Goal: Transaction & Acquisition: Book appointment/travel/reservation

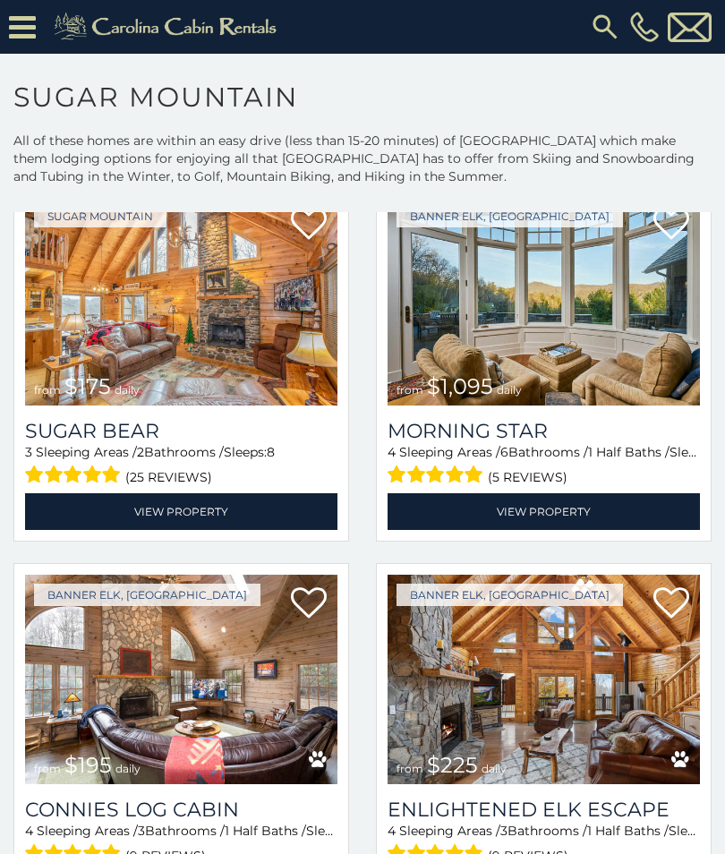
scroll to position [2381, 0]
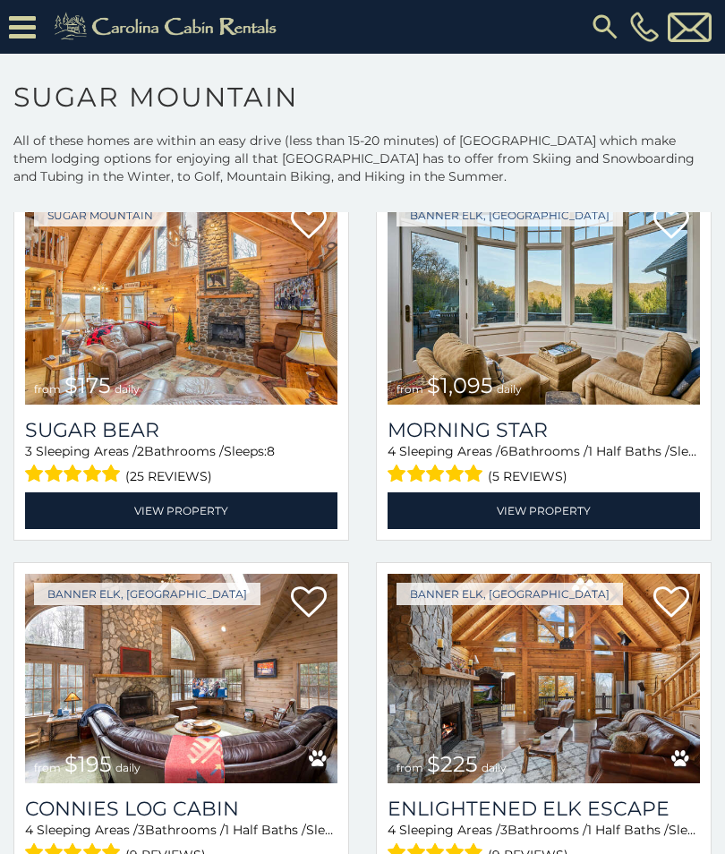
click at [649, 311] on img at bounding box center [544, 299] width 312 height 209
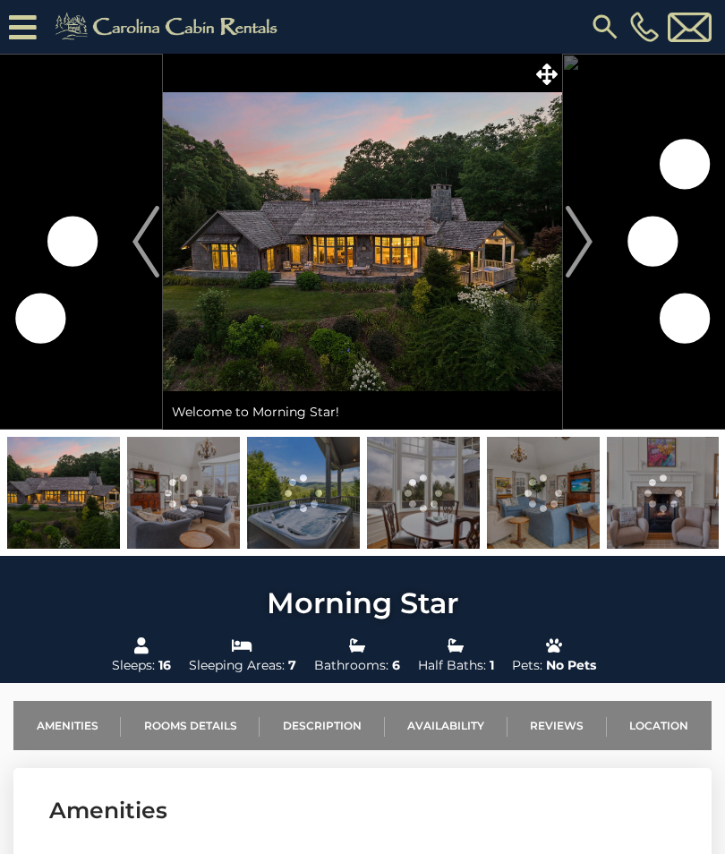
click at [587, 239] on img "Next" at bounding box center [579, 242] width 27 height 72
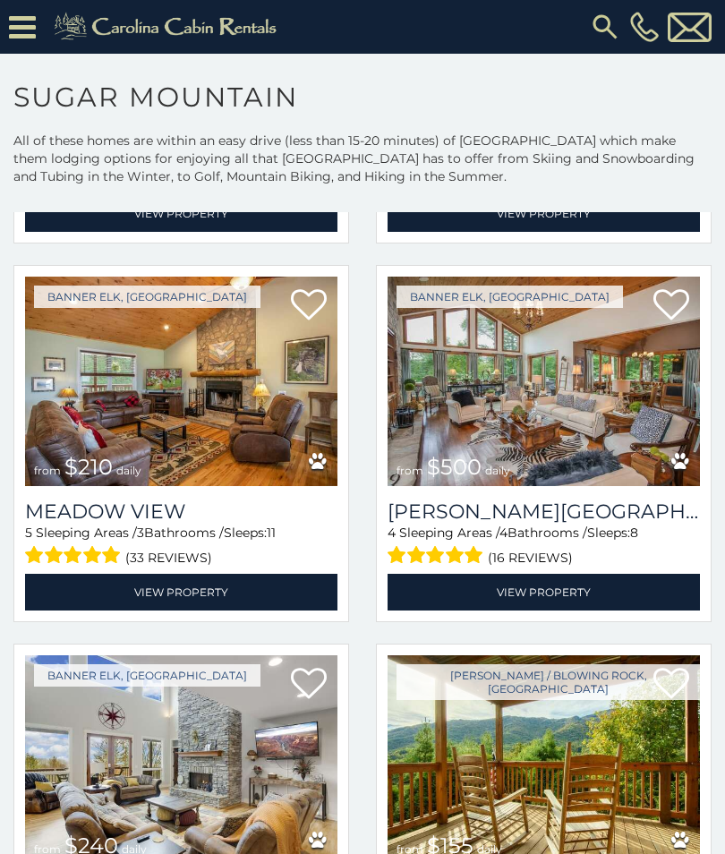
scroll to position [3432, 0]
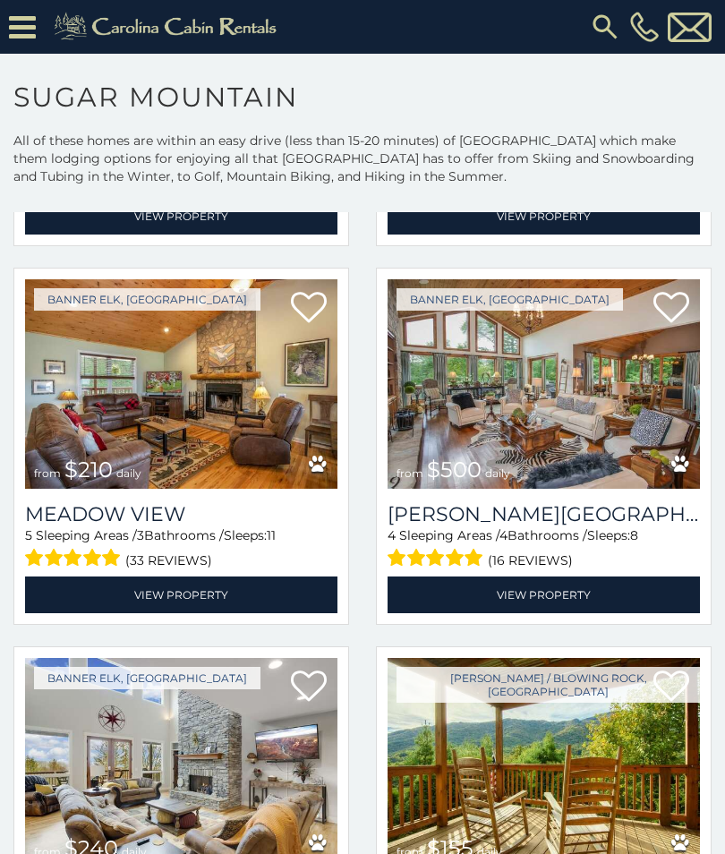
click at [608, 422] on img at bounding box center [544, 383] width 312 height 209
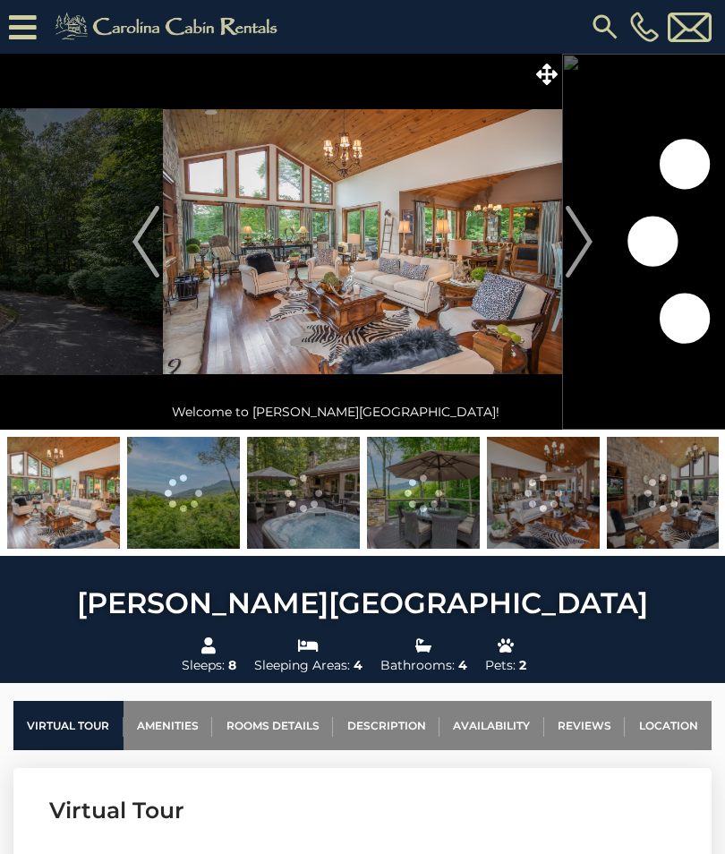
click at [584, 252] on img "Next" at bounding box center [579, 242] width 27 height 72
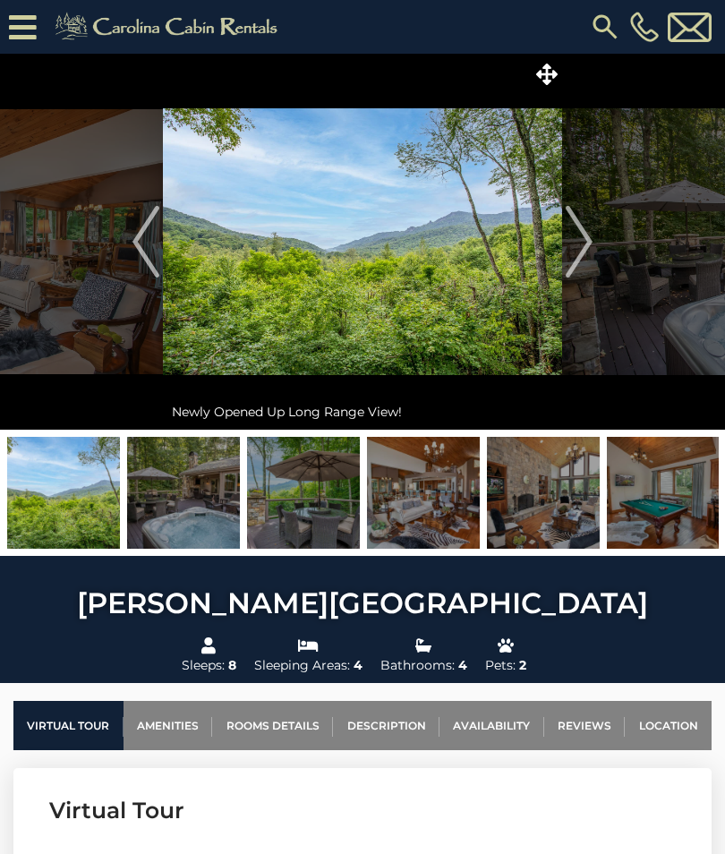
click at [99, 507] on img at bounding box center [63, 493] width 113 height 112
click at [214, 509] on img at bounding box center [183, 493] width 113 height 112
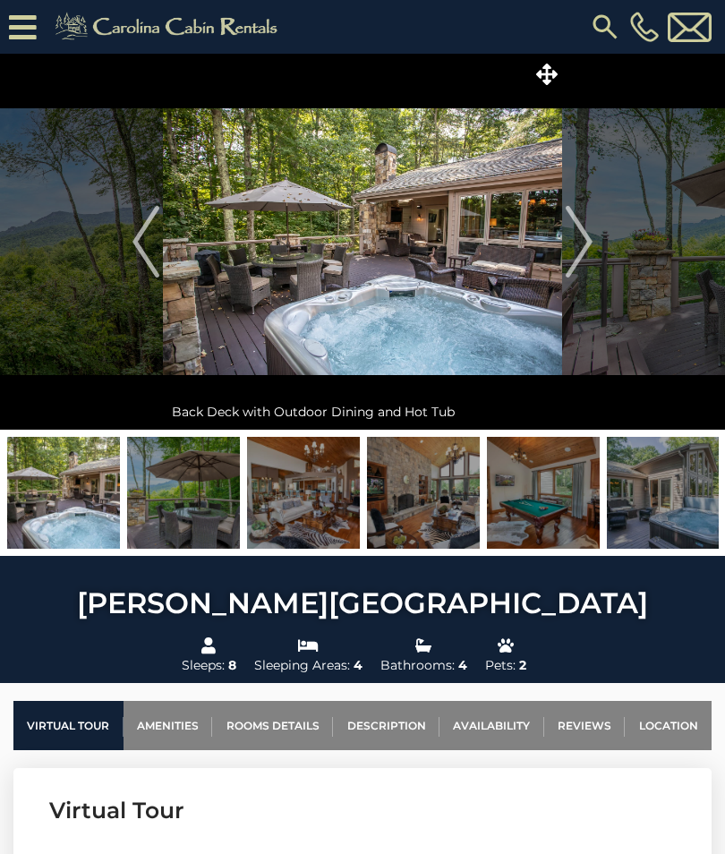
click at [317, 528] on img at bounding box center [303, 493] width 113 height 112
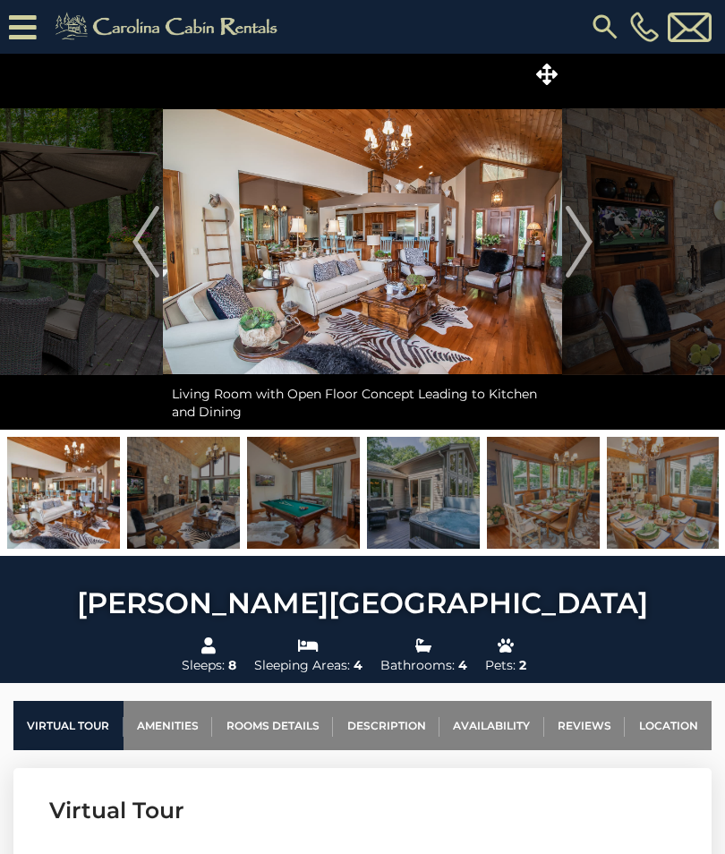
click at [312, 503] on img at bounding box center [303, 493] width 113 height 112
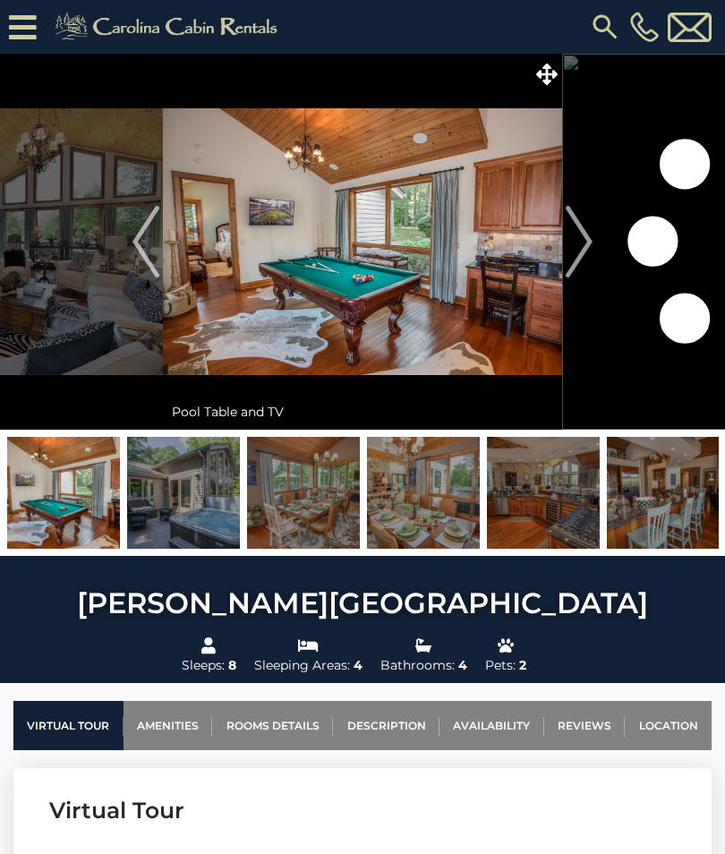
click at [443, 517] on img at bounding box center [423, 493] width 113 height 112
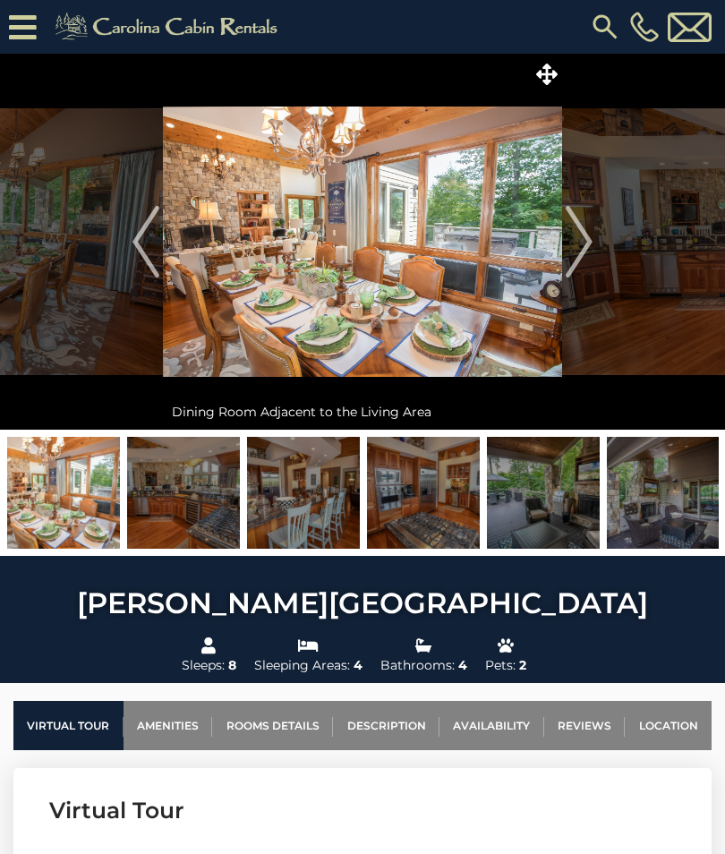
click at [566, 527] on img at bounding box center [543, 493] width 113 height 112
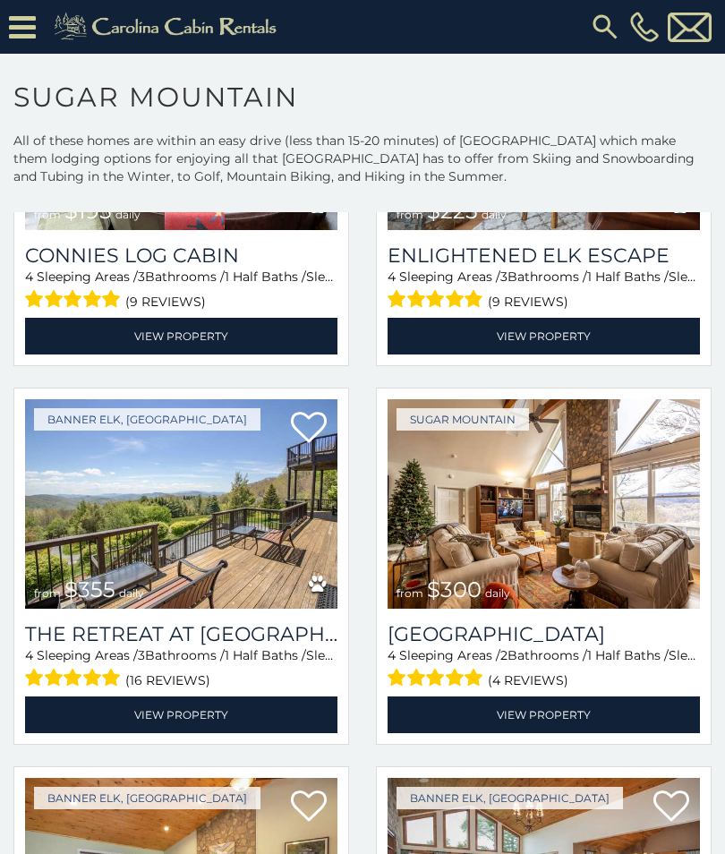
scroll to position [2936, 0]
